Goal: Task Accomplishment & Management: Manage account settings

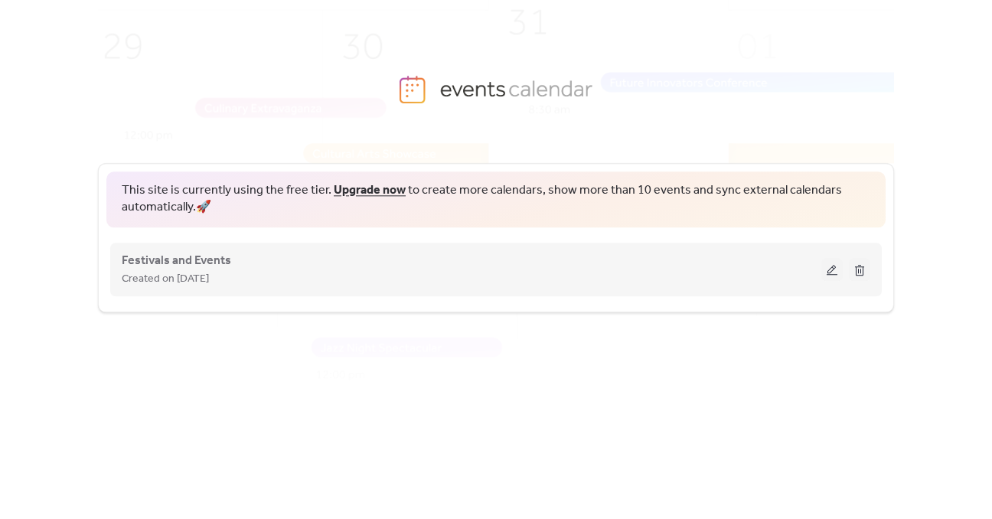
click at [832, 272] on button at bounding box center [832, 269] width 21 height 23
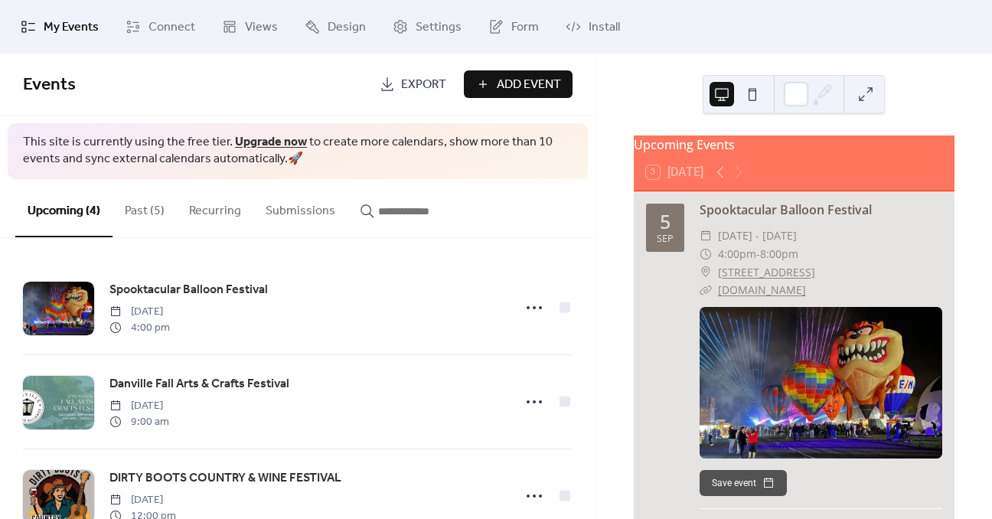
click at [150, 211] on button "Past (5)" at bounding box center [145, 207] width 64 height 57
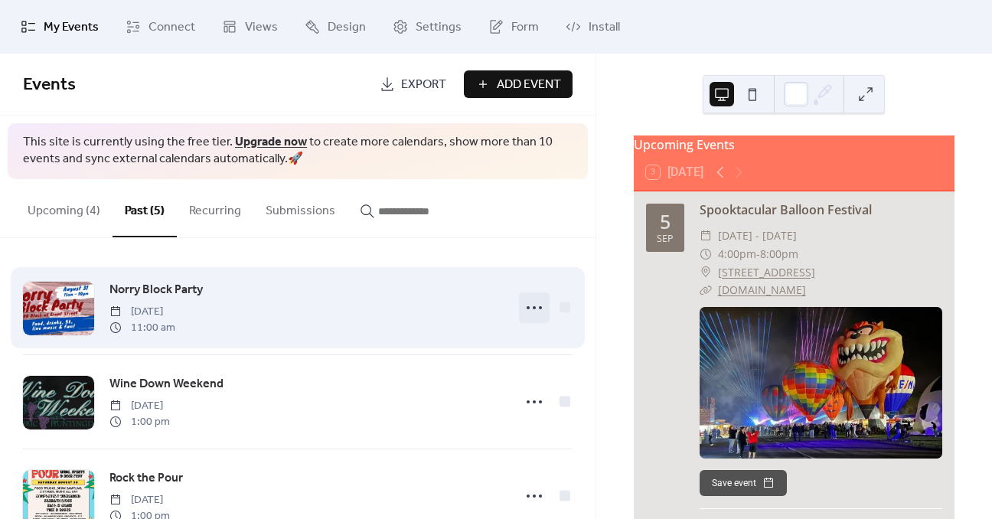
click at [533, 306] on icon at bounding box center [534, 308] width 25 height 25
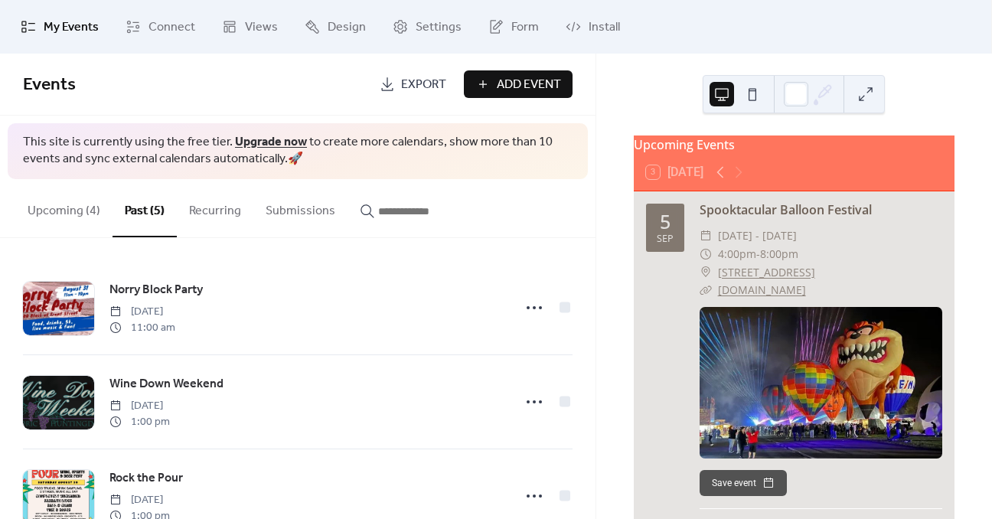
click at [600, 191] on div "Upcoming Events 3 [DATE] [DATE] Spooktacular Balloon Festival ​ [DATE] - [DATE]…" at bounding box center [795, 287] width 396 height 466
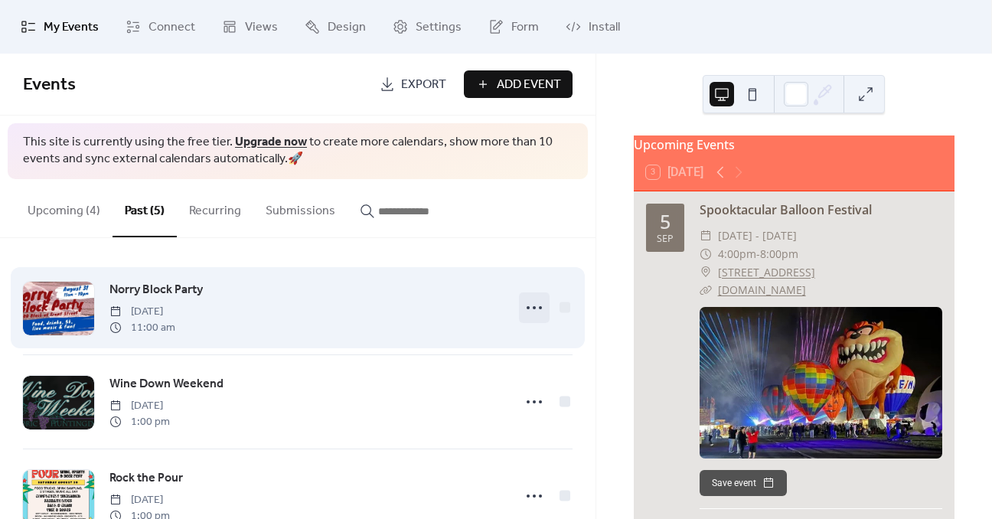
click at [539, 306] on circle at bounding box center [540, 307] width 3 height 3
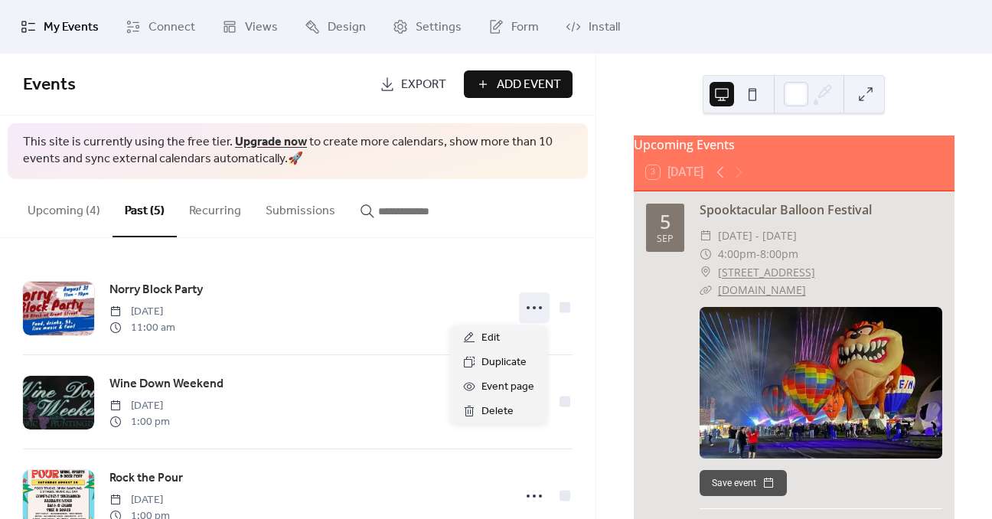
click at [258, 134] on link "Upgrade now" at bounding box center [271, 142] width 72 height 24
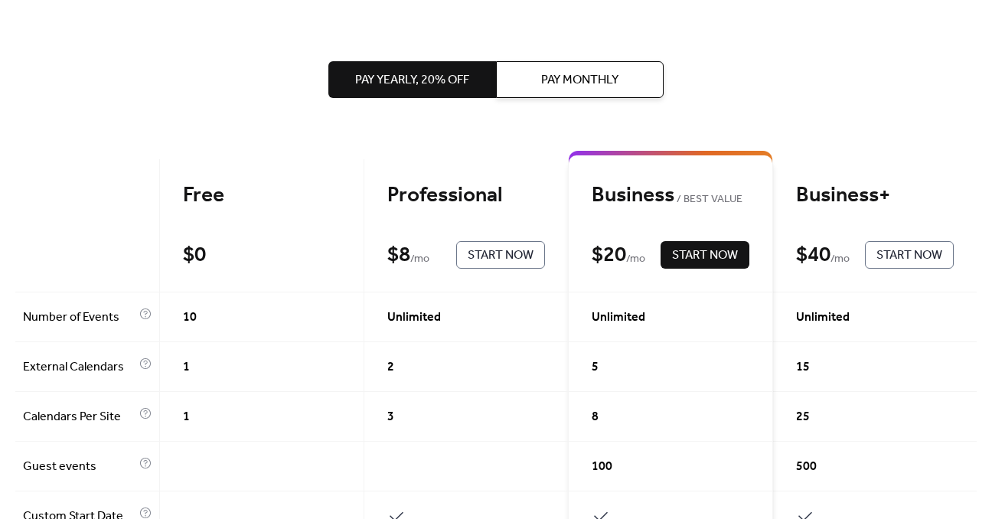
click at [581, 78] on span "Pay Monthly" at bounding box center [579, 80] width 77 height 18
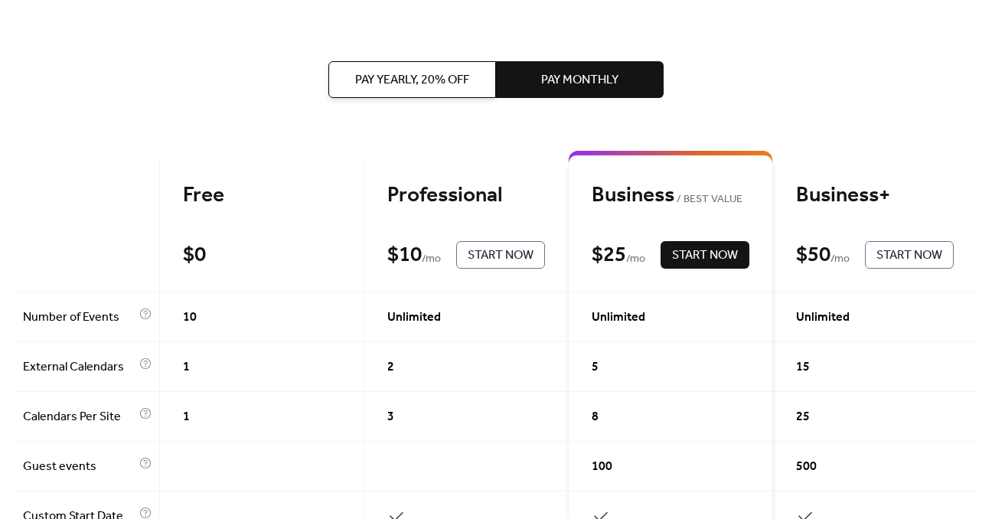
click at [389, 79] on span "Pay Yearly, 20% off" at bounding box center [412, 80] width 114 height 18
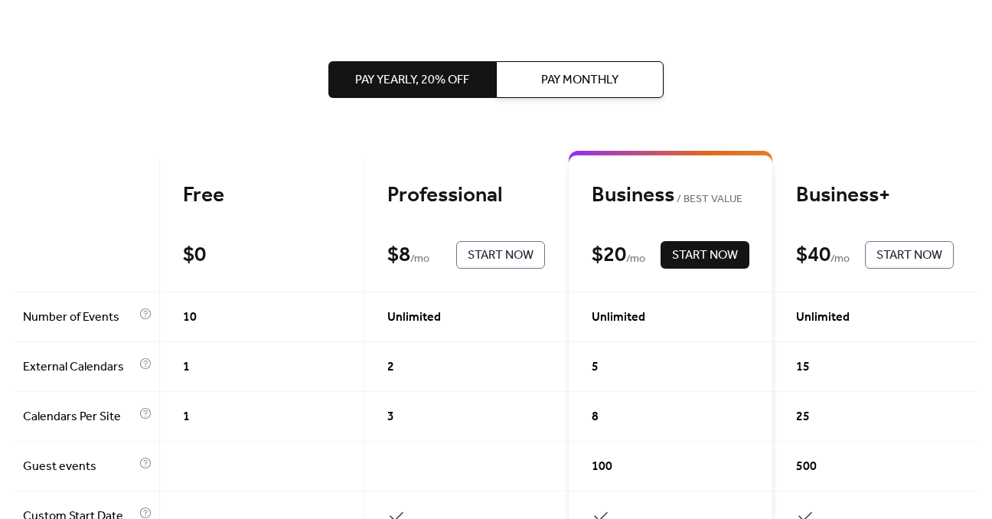
click at [548, 77] on span "Pay Monthly" at bounding box center [579, 80] width 77 height 18
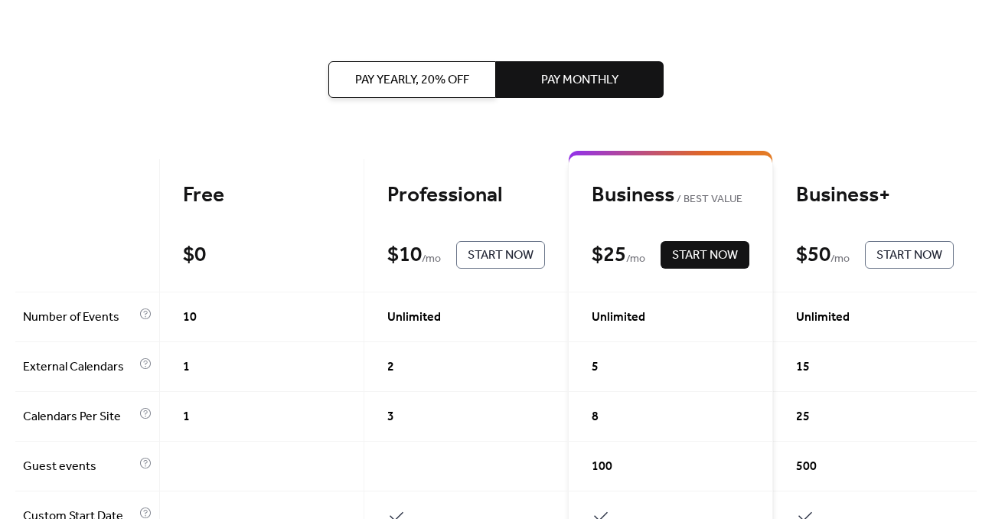
click at [427, 76] on span "Pay Yearly, 20% off" at bounding box center [412, 80] width 114 height 18
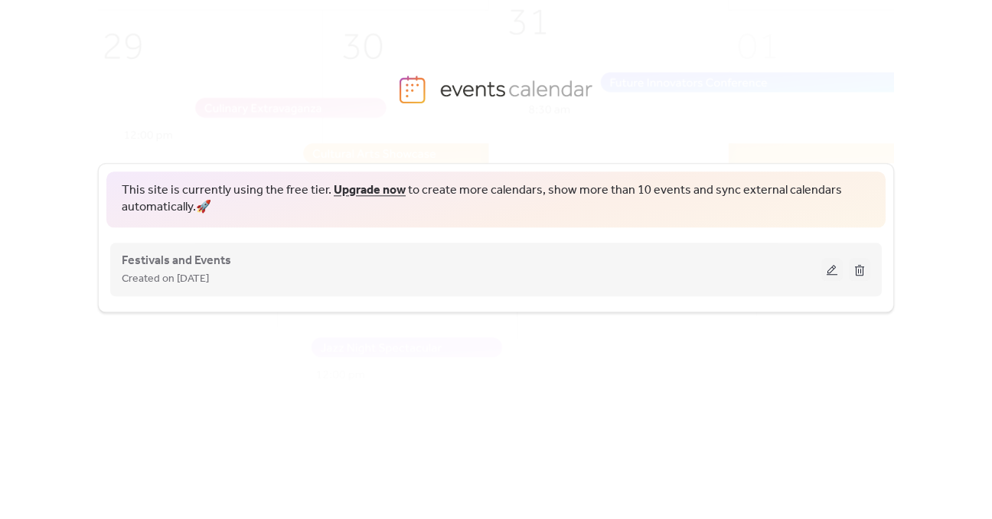
click at [830, 270] on button at bounding box center [832, 269] width 21 height 23
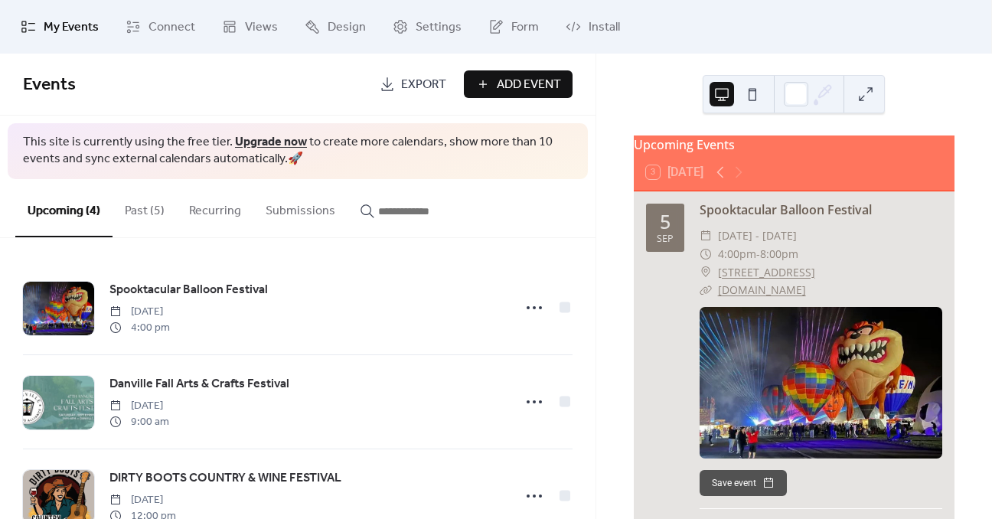
click at [137, 207] on button "Past (5)" at bounding box center [145, 207] width 64 height 57
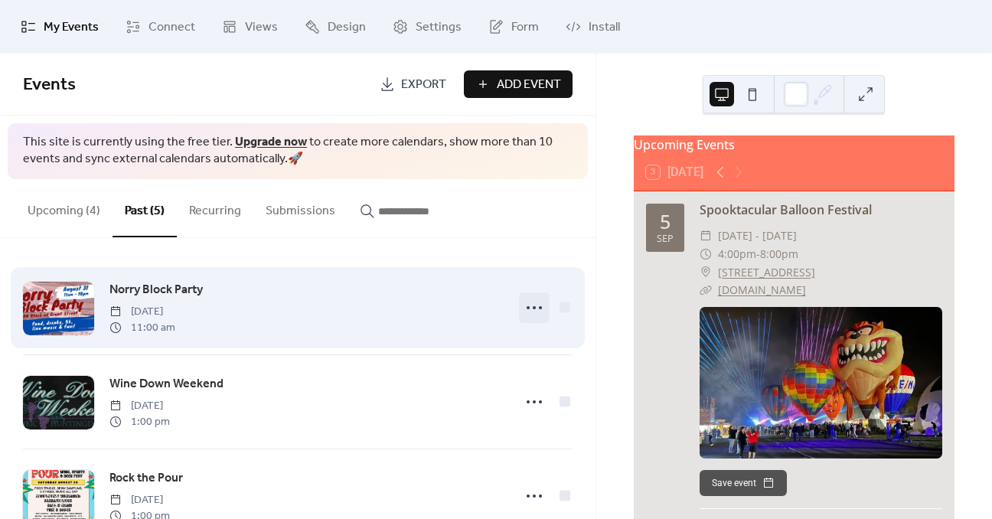
click at [537, 309] on icon at bounding box center [534, 308] width 25 height 25
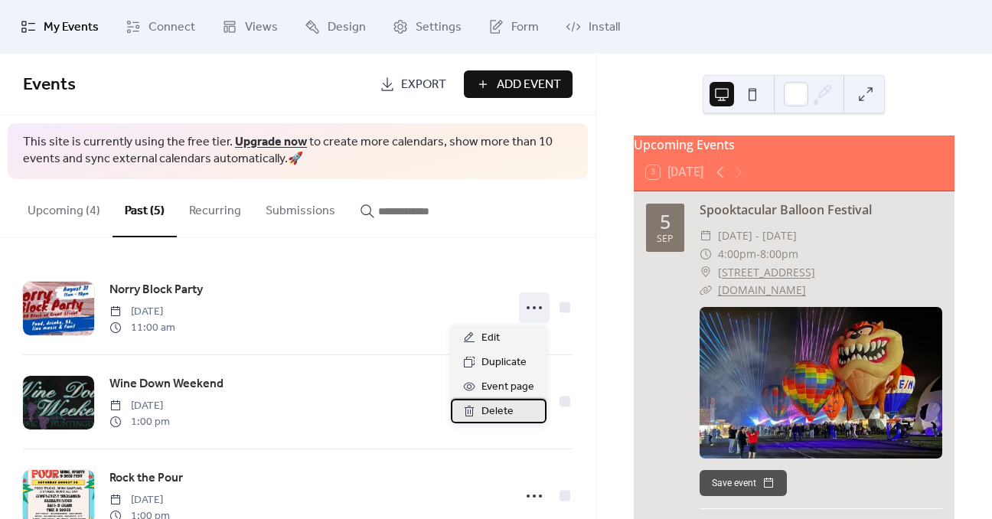
click at [493, 411] on span "Delete" at bounding box center [498, 412] width 32 height 18
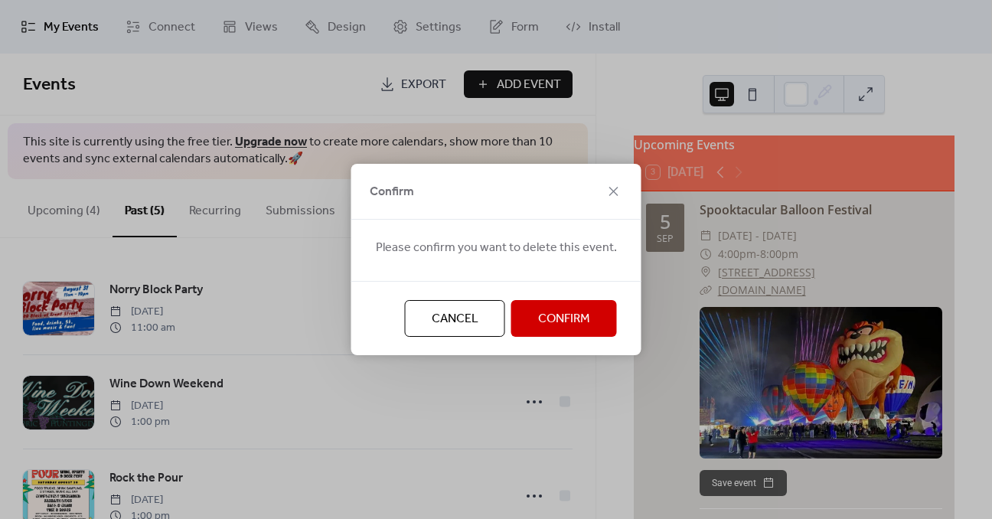
click at [551, 321] on span "Confirm" at bounding box center [564, 319] width 52 height 18
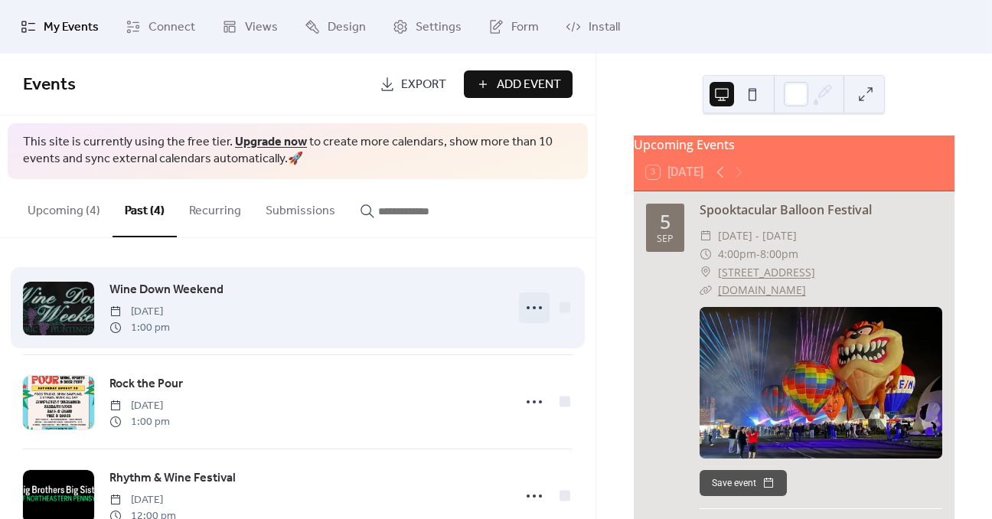
click at [525, 309] on icon at bounding box center [534, 308] width 25 height 25
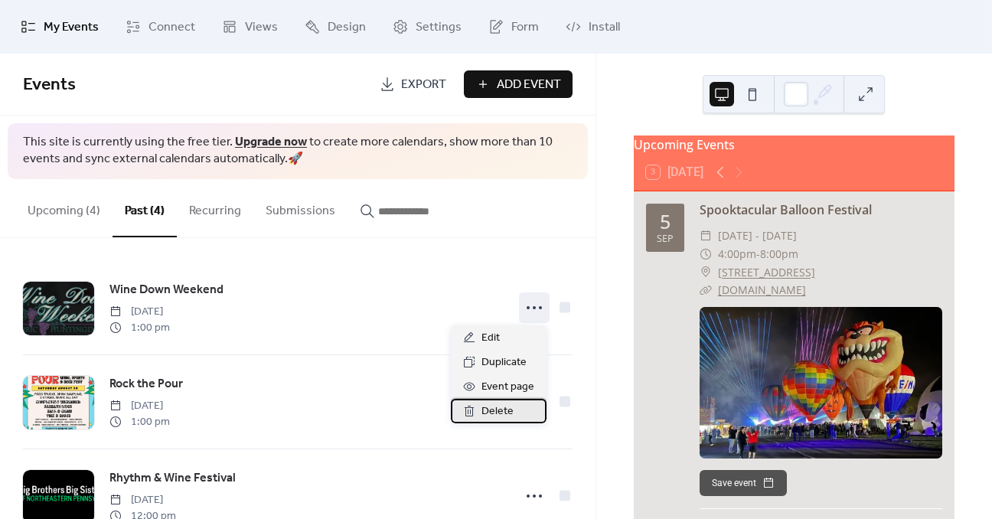
click at [501, 410] on span "Delete" at bounding box center [498, 412] width 32 height 18
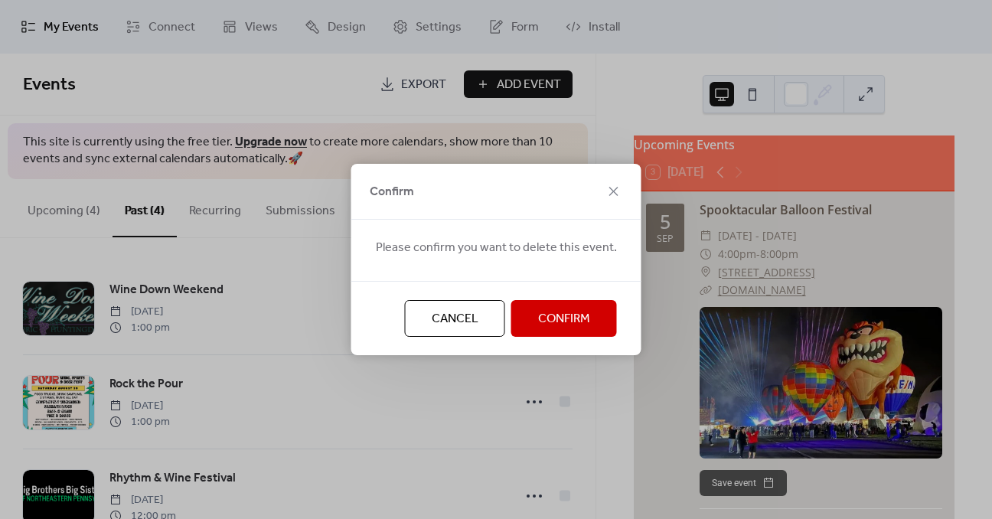
click at [545, 322] on span "Confirm" at bounding box center [564, 319] width 52 height 18
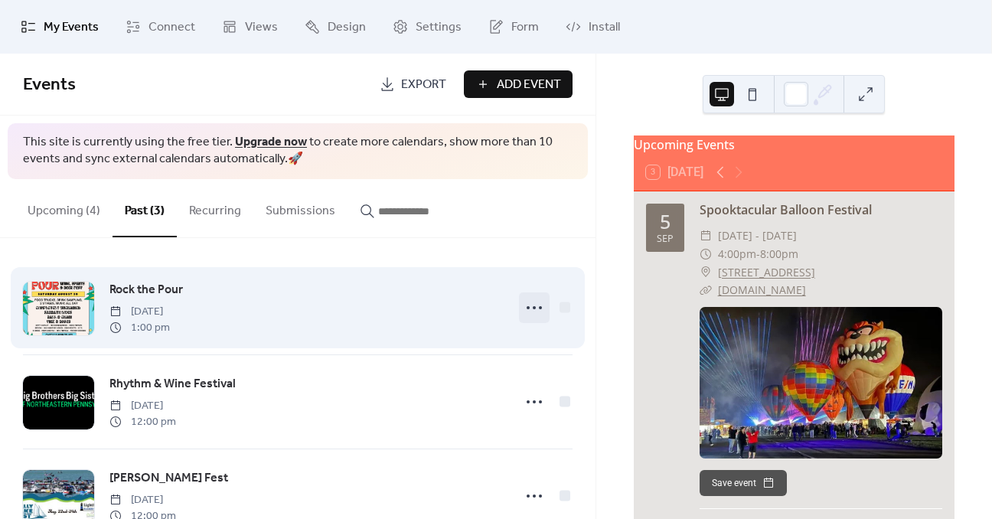
click at [532, 312] on icon at bounding box center [534, 308] width 25 height 25
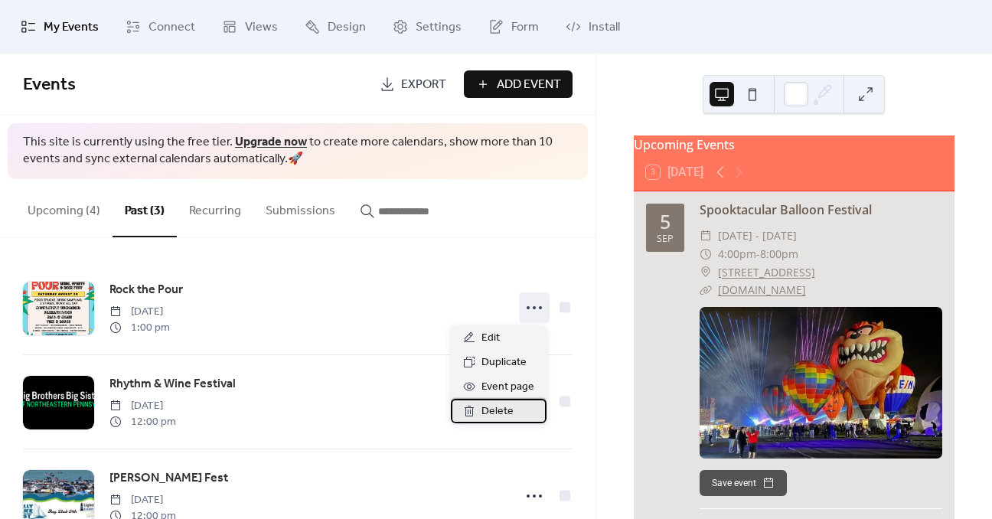
click at [505, 407] on span "Delete" at bounding box center [498, 412] width 32 height 18
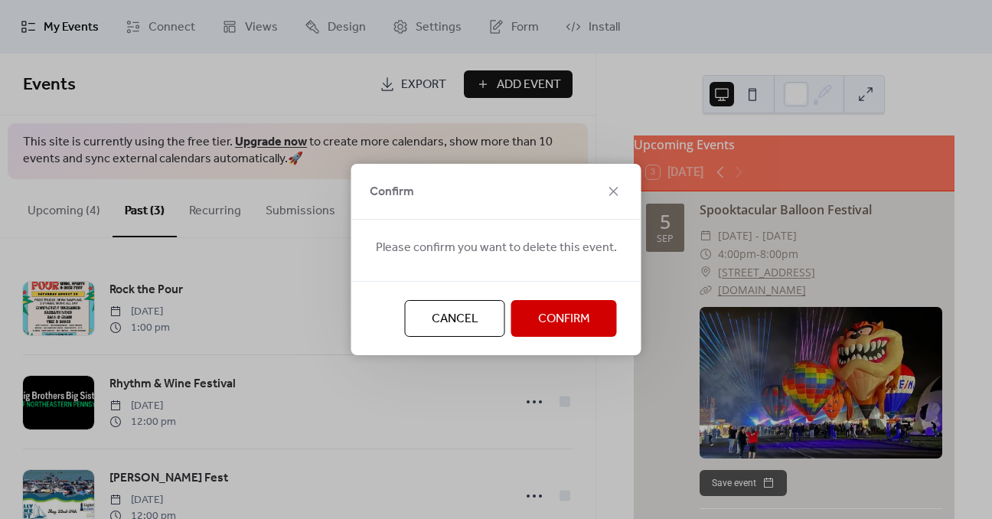
click at [557, 325] on span "Confirm" at bounding box center [564, 319] width 52 height 18
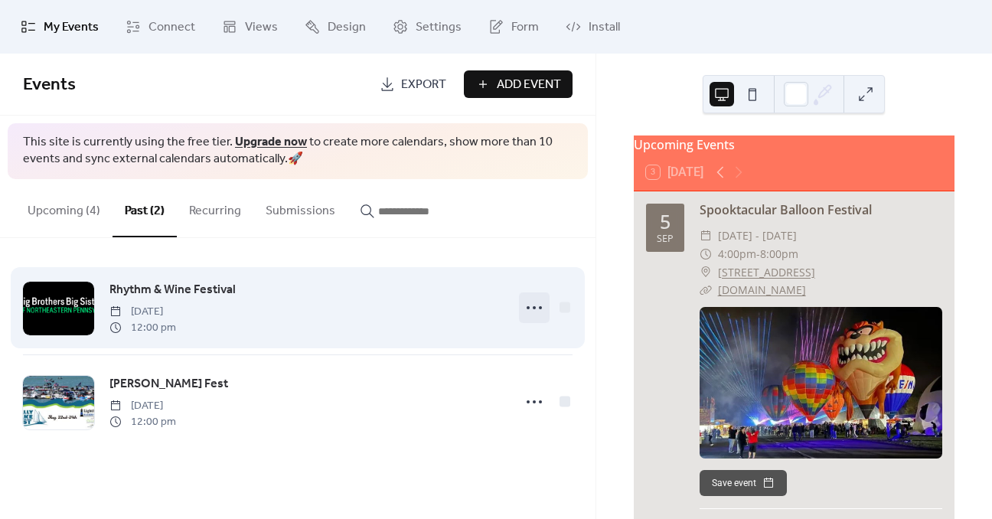
click at [535, 310] on icon at bounding box center [534, 308] width 25 height 25
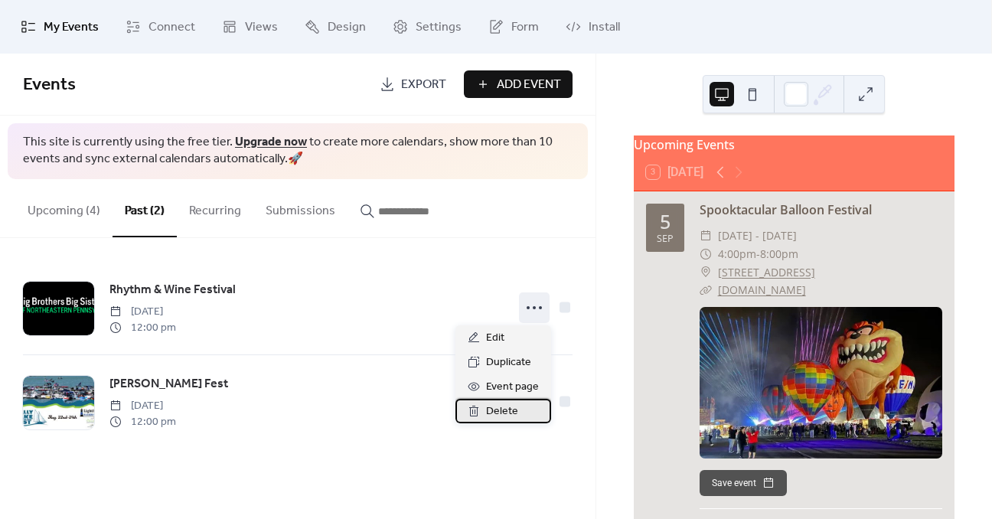
click at [508, 410] on span "Delete" at bounding box center [502, 412] width 32 height 18
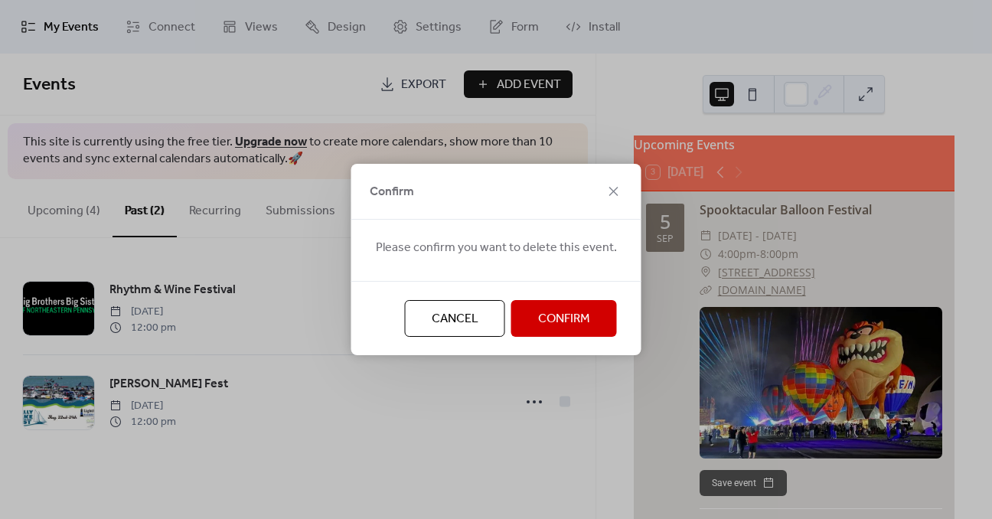
click at [561, 319] on span "Confirm" at bounding box center [564, 319] width 52 height 18
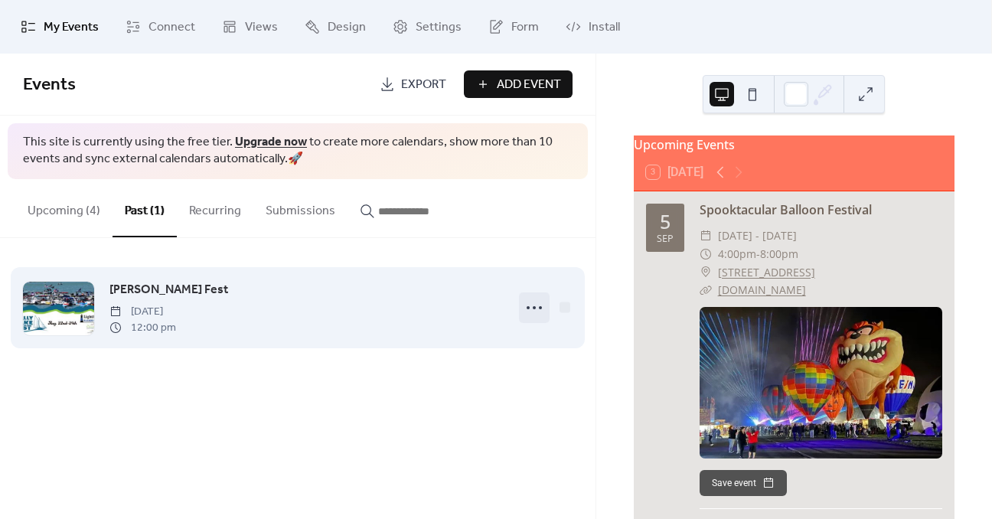
click at [535, 312] on icon at bounding box center [534, 308] width 25 height 25
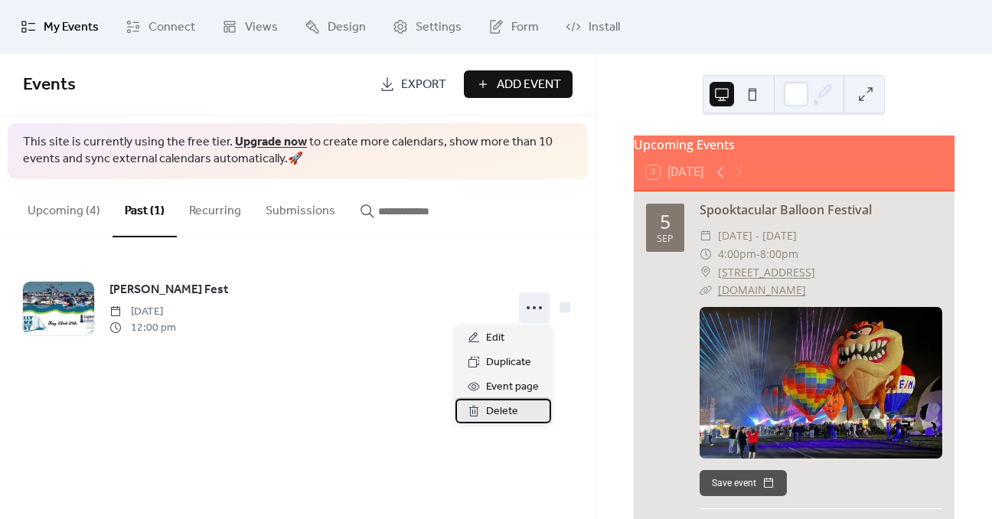
click at [500, 417] on span "Delete" at bounding box center [502, 412] width 32 height 18
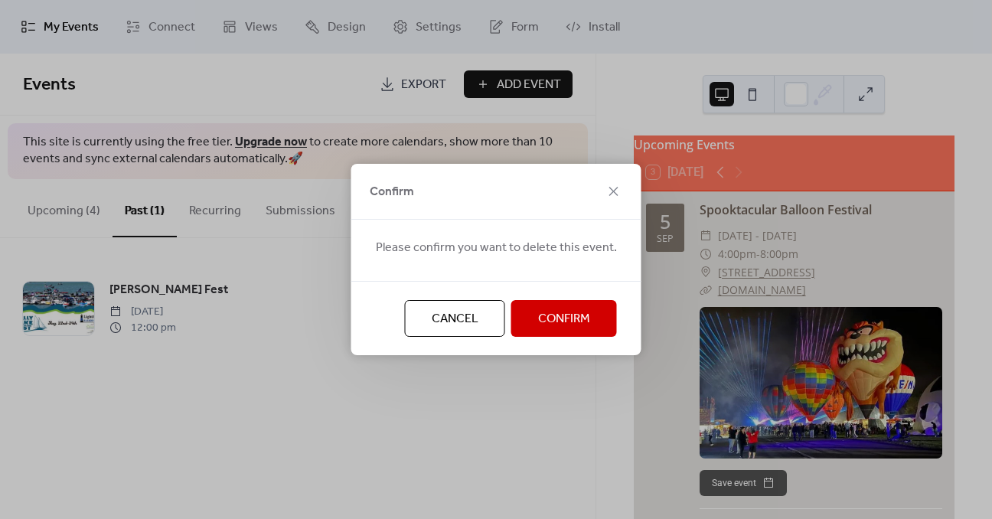
click at [564, 317] on span "Confirm" at bounding box center [564, 319] width 52 height 18
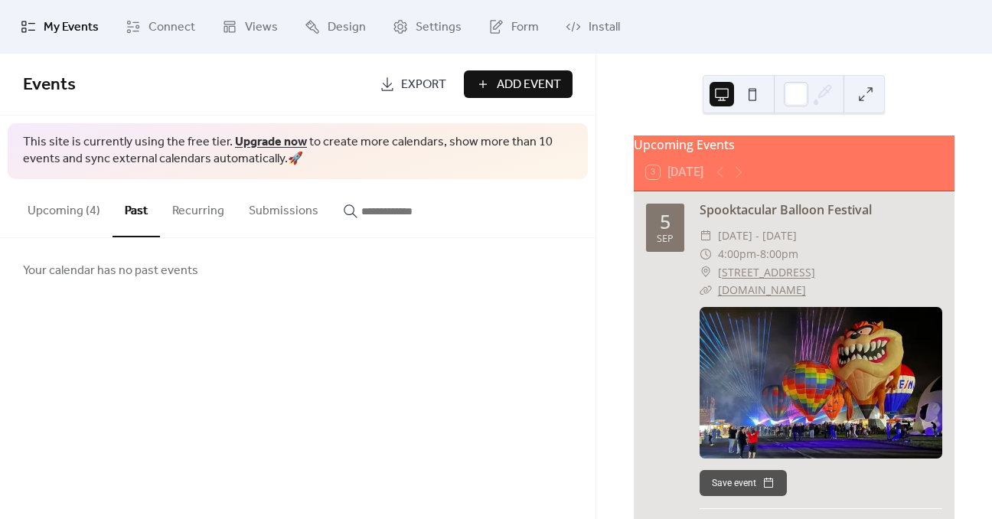
click at [67, 208] on button "Upcoming (4)" at bounding box center [63, 207] width 97 height 57
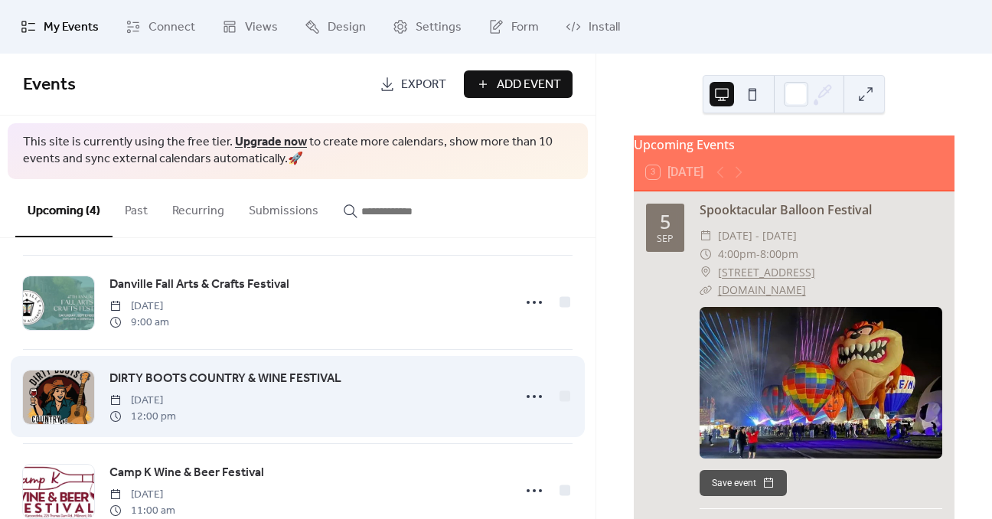
scroll to position [140, 0]
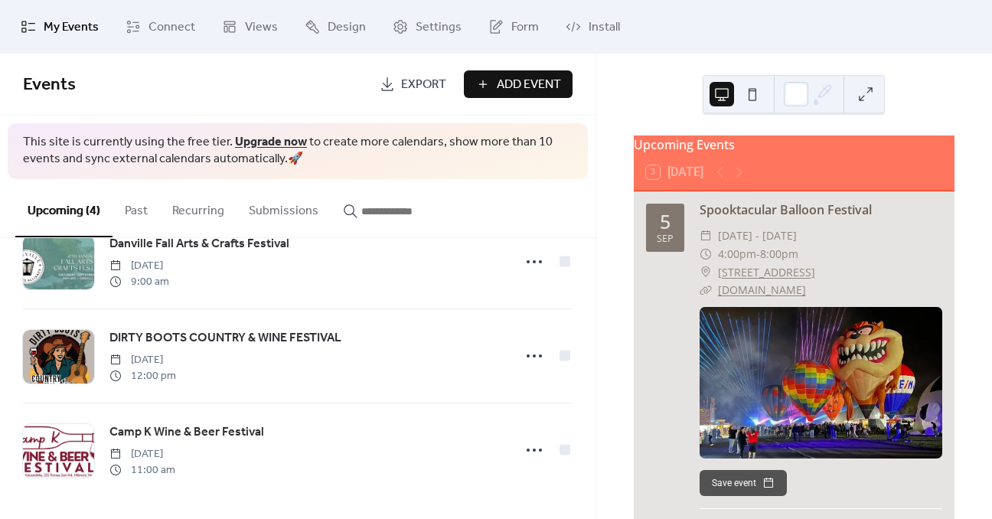
click at [610, 129] on div "Upcoming Events 3 [DATE] [DATE] Spooktacular Balloon Festival ​ [DATE] - [DATE]…" at bounding box center [795, 287] width 396 height 466
